Goal: Obtain resource: Download file/media

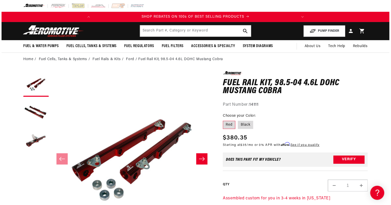
scroll to position [0, 202]
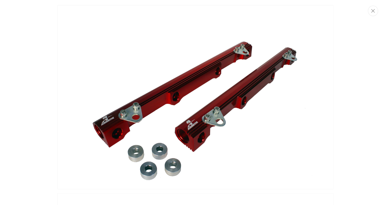
scroll to position [0, 0]
click at [217, 116] on img "Media gallery" at bounding box center [196, 97] width 276 height 184
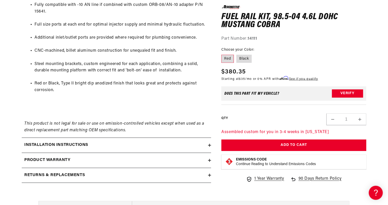
scroll to position [371, 0]
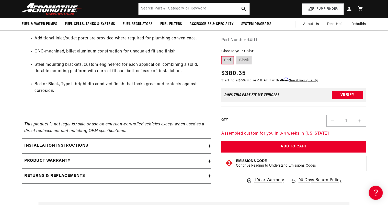
click at [207, 145] on div "Installation Instructions" at bounding box center [115, 146] width 186 height 7
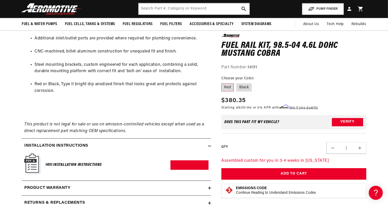
scroll to position [0, 0]
click at [33, 166] on img at bounding box center [32, 163] width 16 height 21
click at [179, 162] on link "Download PDF" at bounding box center [190, 164] width 38 height 9
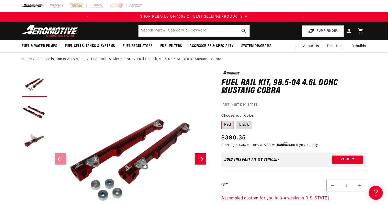
click at [199, 157] on icon "Slide right" at bounding box center [200, 158] width 6 height 5
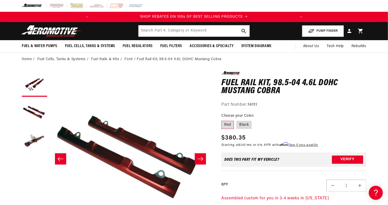
scroll to position [0, 202]
click at [202, 158] on icon "Slide right" at bounding box center [201, 159] width 6 height 4
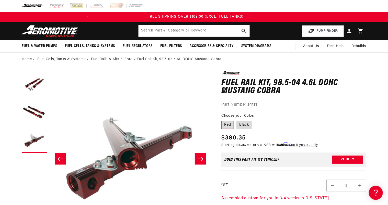
scroll to position [0, 0]
click at [202, 155] on button "Slide right" at bounding box center [200, 158] width 11 height 11
click at [203, 158] on icon "Slide right" at bounding box center [200, 158] width 6 height 5
click at [204, 158] on button "Slide right" at bounding box center [200, 158] width 11 height 11
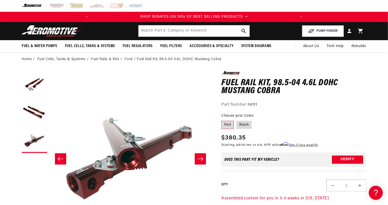
scroll to position [0, 202]
click at [202, 160] on icon "Slide right" at bounding box center [201, 159] width 6 height 4
click at [197, 157] on button "Slide right" at bounding box center [200, 158] width 11 height 11
click at [43, 85] on button "Load image 1 in gallery view" at bounding box center [35, 84] width 26 height 26
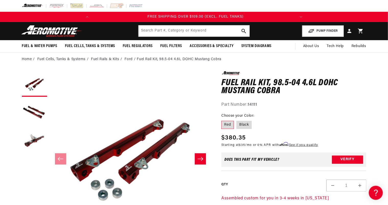
scroll to position [0, 0]
